Goal: Task Accomplishment & Management: Manage account settings

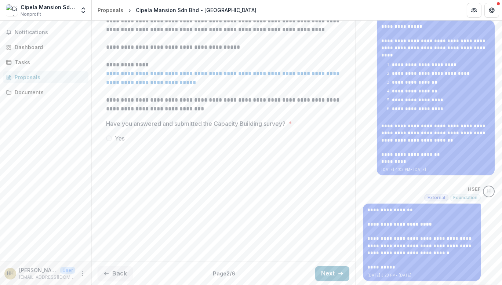
scroll to position [0, 168]
click at [326, 272] on button "Next" at bounding box center [332, 273] width 34 height 15
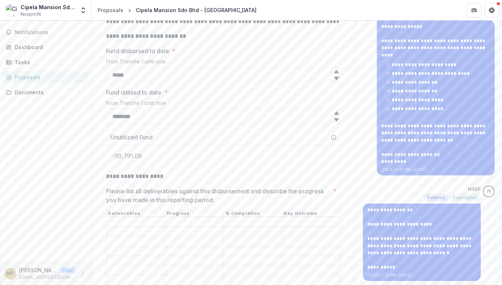
click at [335, 114] on icon at bounding box center [336, 112] width 5 height 3
click at [334, 123] on icon at bounding box center [336, 120] width 6 height 6
click at [335, 116] on icon at bounding box center [336, 113] width 6 height 6
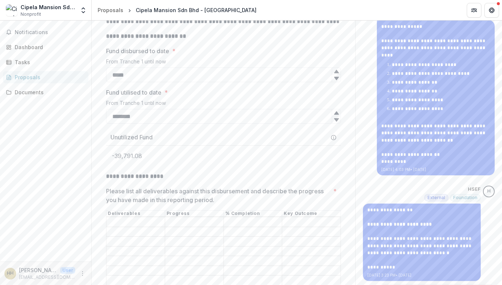
click at [335, 116] on icon at bounding box center [336, 113] width 6 height 6
click at [335, 114] on icon at bounding box center [336, 112] width 5 height 3
click at [335, 116] on icon at bounding box center [336, 113] width 6 height 6
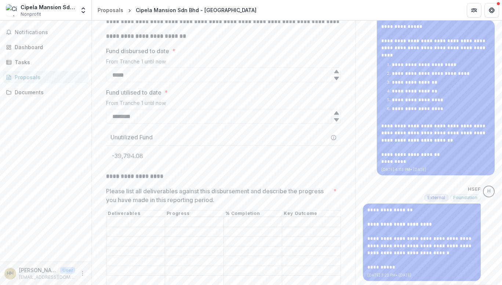
click at [335, 116] on icon at bounding box center [336, 113] width 6 height 6
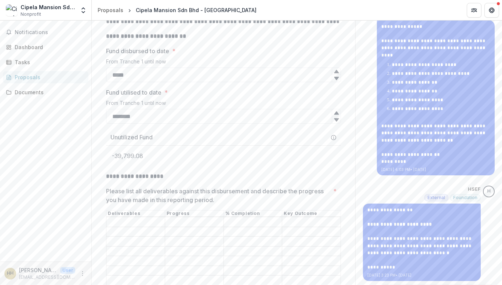
click at [335, 116] on icon at bounding box center [336, 113] width 6 height 6
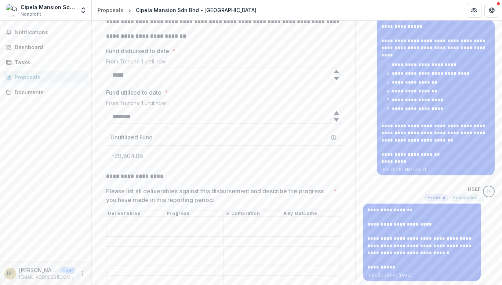
click at [335, 116] on icon at bounding box center [336, 113] width 6 height 6
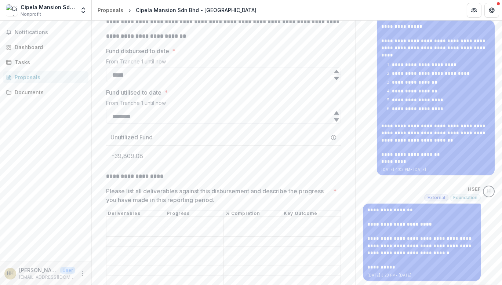
click at [335, 116] on icon at bounding box center [336, 113] width 6 height 6
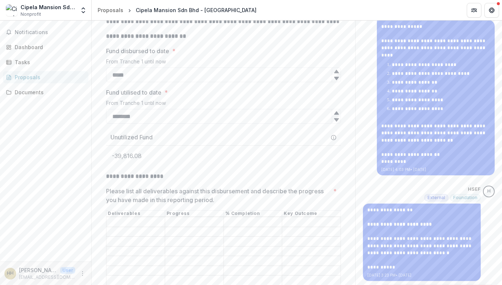
click at [335, 116] on icon at bounding box center [336, 113] width 6 height 6
drag, startPoint x: 144, startPoint y: 155, endPoint x: 0, endPoint y: 170, distance: 145.2
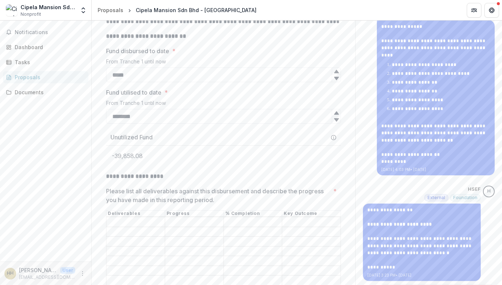
click at [1, 161] on main "**********" at bounding box center [251, 153] width 502 height 264
type input "*****"
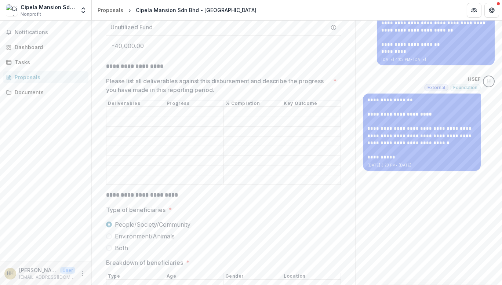
click at [0, 125] on div "Notifications Dashboard Tasks Proposals Documents" at bounding box center [45, 141] width 91 height 241
click at [142, 117] on input "Please list all deliverables against this disbursement and describe the progres…" at bounding box center [135, 112] width 58 height 9
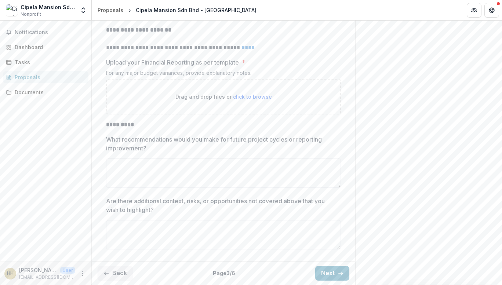
scroll to position [1776, 0]
click at [324, 273] on button "Next" at bounding box center [332, 273] width 34 height 15
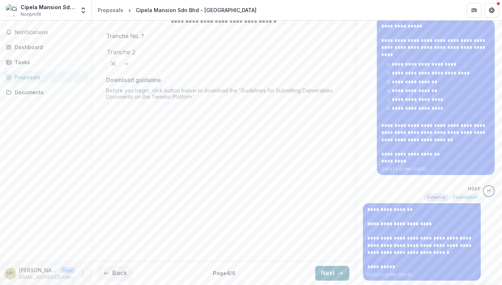
scroll to position [162, 0]
click at [333, 270] on button "Next" at bounding box center [332, 273] width 34 height 15
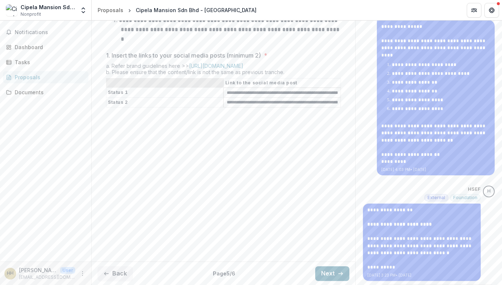
click at [329, 272] on button "Next" at bounding box center [332, 273] width 34 height 15
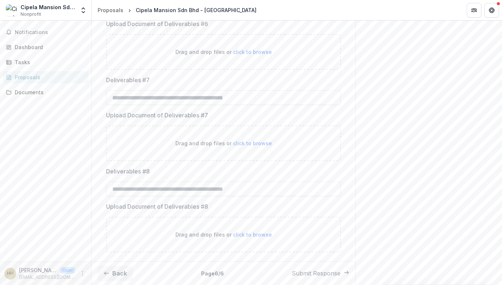
scroll to position [899, 0]
click at [125, 272] on button "Back" at bounding box center [115, 273] width 35 height 15
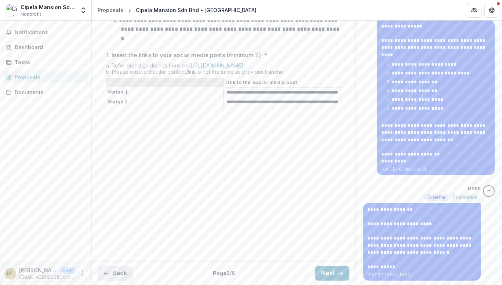
scroll to position [162, 0]
click at [125, 272] on button "Back" at bounding box center [115, 273] width 35 height 15
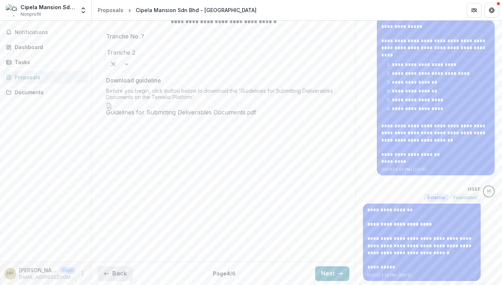
click at [125, 272] on button "Back" at bounding box center [115, 273] width 35 height 15
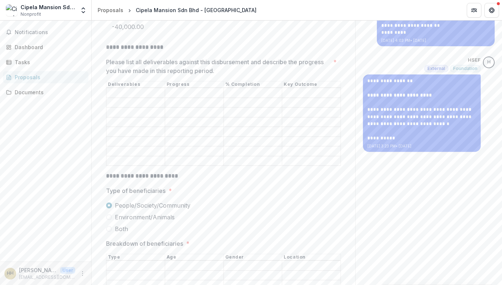
scroll to position [293, 0]
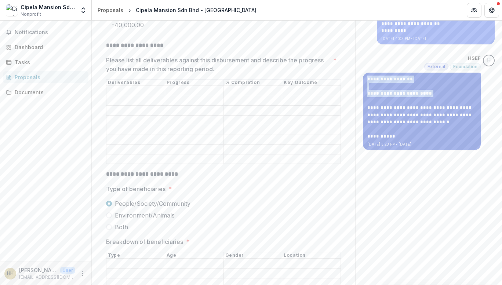
drag, startPoint x: 364, startPoint y: 78, endPoint x: 409, endPoint y: 98, distance: 48.3
click at [409, 98] on div "**********" at bounding box center [422, 111] width 118 height 77
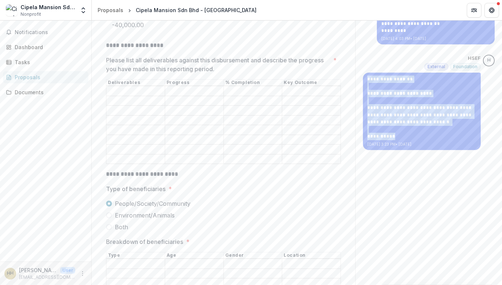
drag, startPoint x: 397, startPoint y: 139, endPoint x: 357, endPoint y: 128, distance: 41.4
click at [357, 128] on div "**********" at bounding box center [428, 5] width 146 height 298
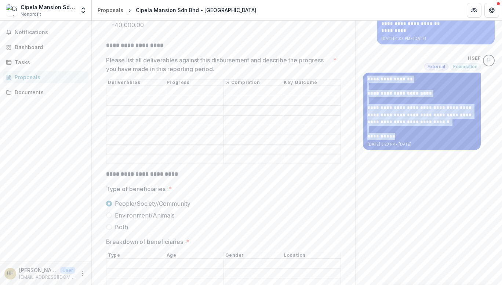
click at [407, 128] on p "**********" at bounding box center [421, 108] width 109 height 65
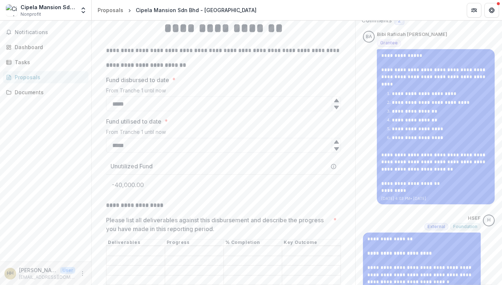
scroll to position [147, 0]
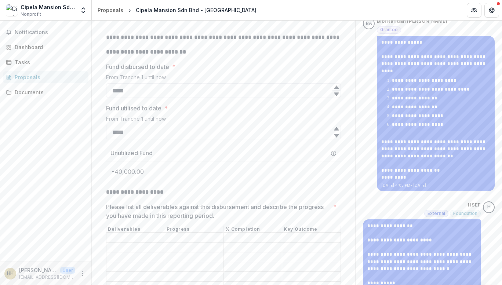
drag, startPoint x: 156, startPoint y: 175, endPoint x: 26, endPoint y: 180, distance: 129.9
click at [26, 180] on main "**********" at bounding box center [251, 153] width 502 height 264
type input "********"
click at [38, 188] on div "Notifications Dashboard Tasks Proposals Documents" at bounding box center [45, 141] width 91 height 241
click at [35, 206] on div "Notifications Dashboard Tasks Proposals Documents" at bounding box center [45, 141] width 91 height 241
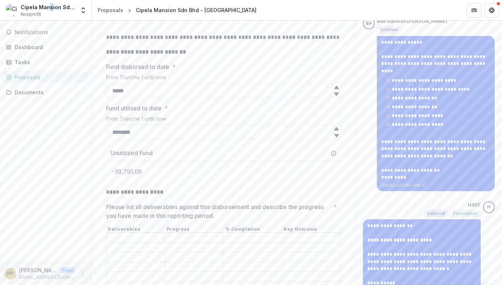
click at [50, 10] on div "Cipela Mansion Sdn Bhd" at bounding box center [48, 7] width 55 height 8
click at [81, 11] on icon "Open entity switcher" at bounding box center [83, 10] width 7 height 7
click at [25, 41] on link "Settings" at bounding box center [46, 40] width 88 height 12
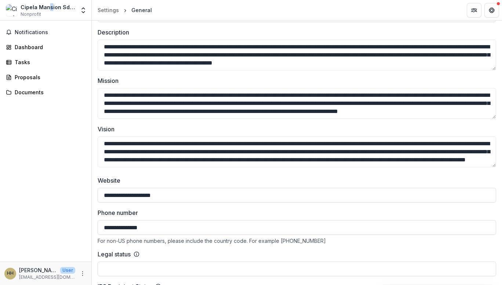
scroll to position [220, 0]
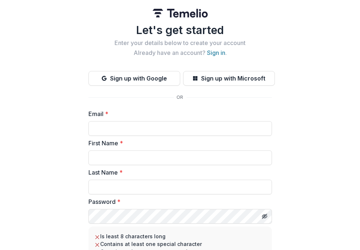
scroll to position [11, 0]
